Goal: Find specific page/section

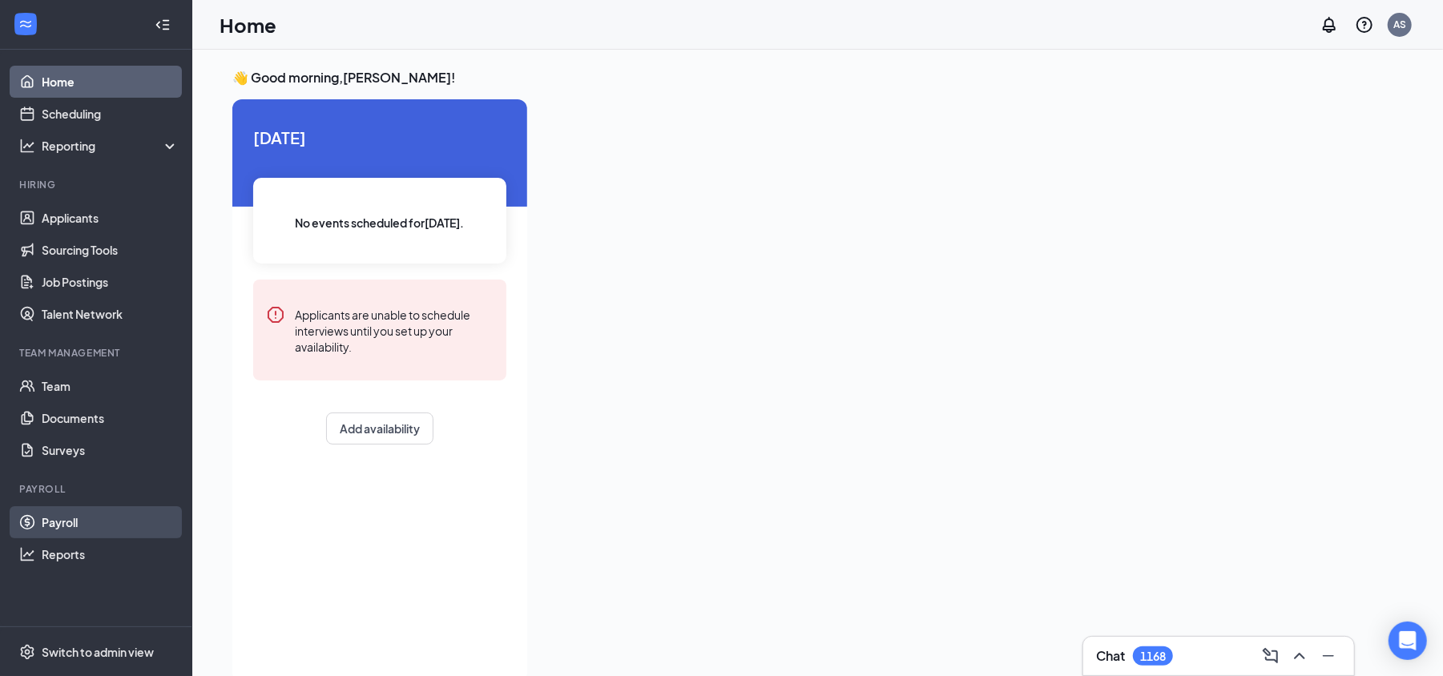
click at [58, 517] on link "Payroll" at bounding box center [110, 522] width 137 height 32
